Goal: Task Accomplishment & Management: Complete application form

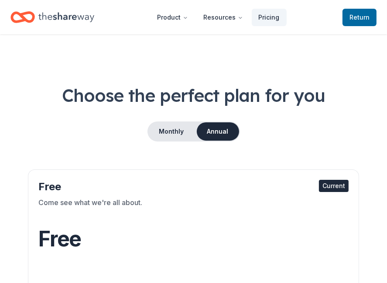
click at [65, 23] on icon "Home" at bounding box center [66, 17] width 56 height 18
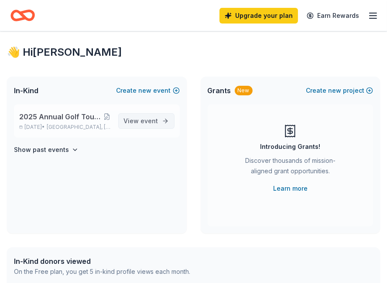
click at [138, 120] on span "View event" at bounding box center [141, 121] width 34 height 10
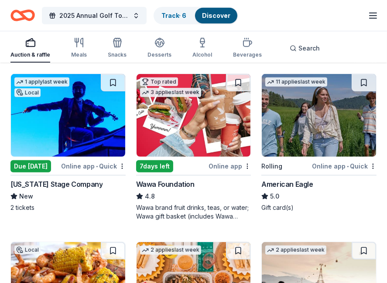
scroll to position [393, 0]
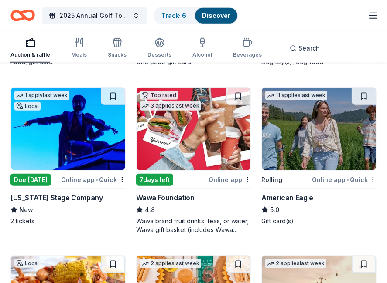
click at [36, 179] on div "Due [DATE]" at bounding box center [30, 180] width 41 height 12
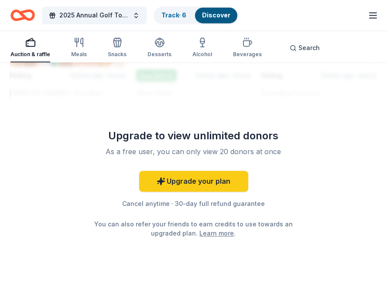
scroll to position [1352, 0]
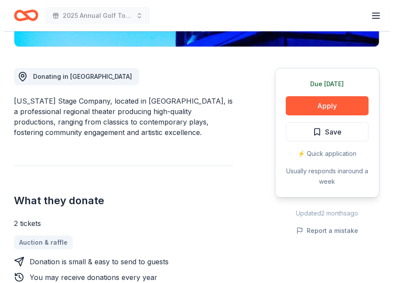
scroll to position [262, 0]
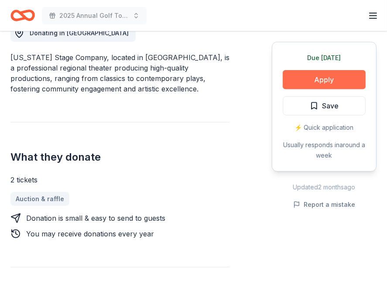
click at [295, 82] on button "Apply" at bounding box center [324, 79] width 83 height 19
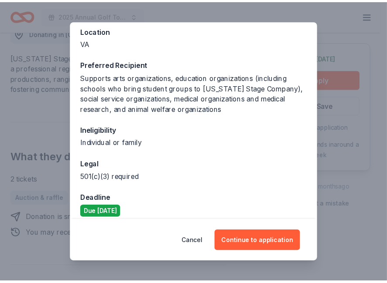
scroll to position [108, 0]
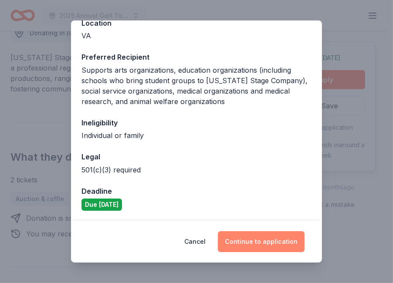
click at [263, 237] on button "Continue to application" at bounding box center [261, 242] width 87 height 21
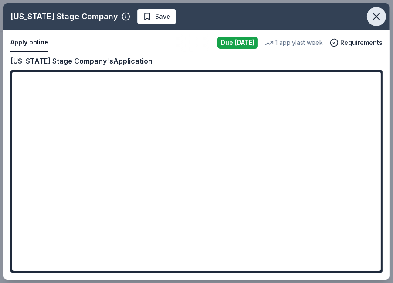
click at [380, 18] on icon "button" at bounding box center [377, 16] width 12 height 12
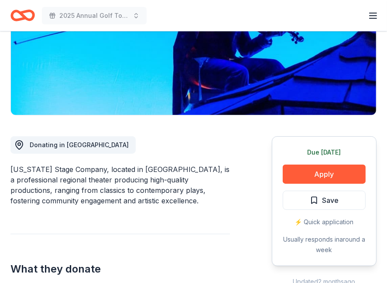
scroll to position [0, 0]
